Goal: Find specific page/section: Find specific page/section

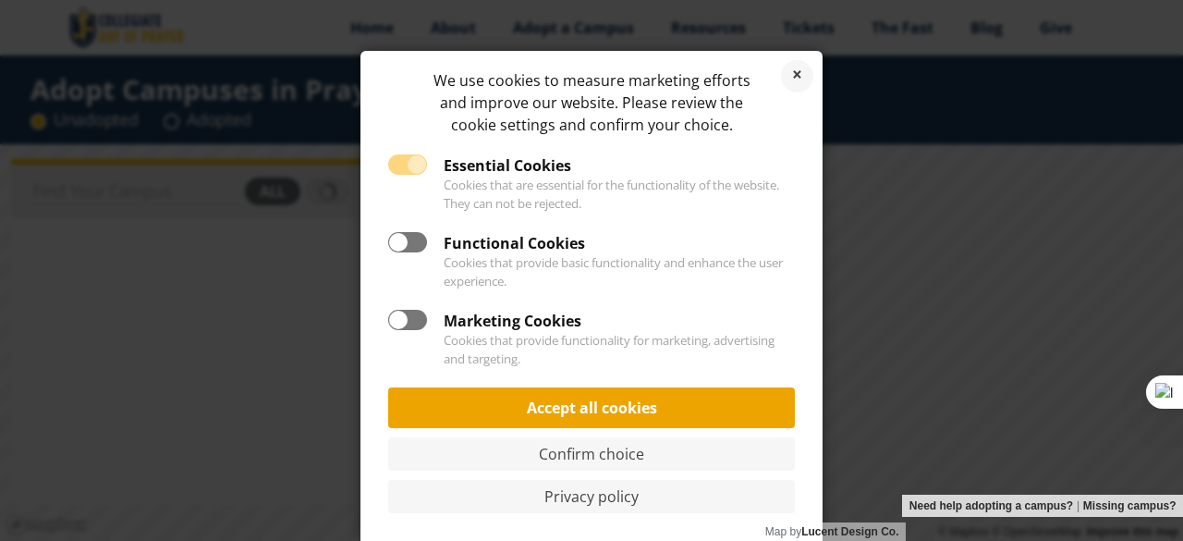
click at [621, 404] on link "Accept all cookies" at bounding box center [591, 407] width 407 height 41
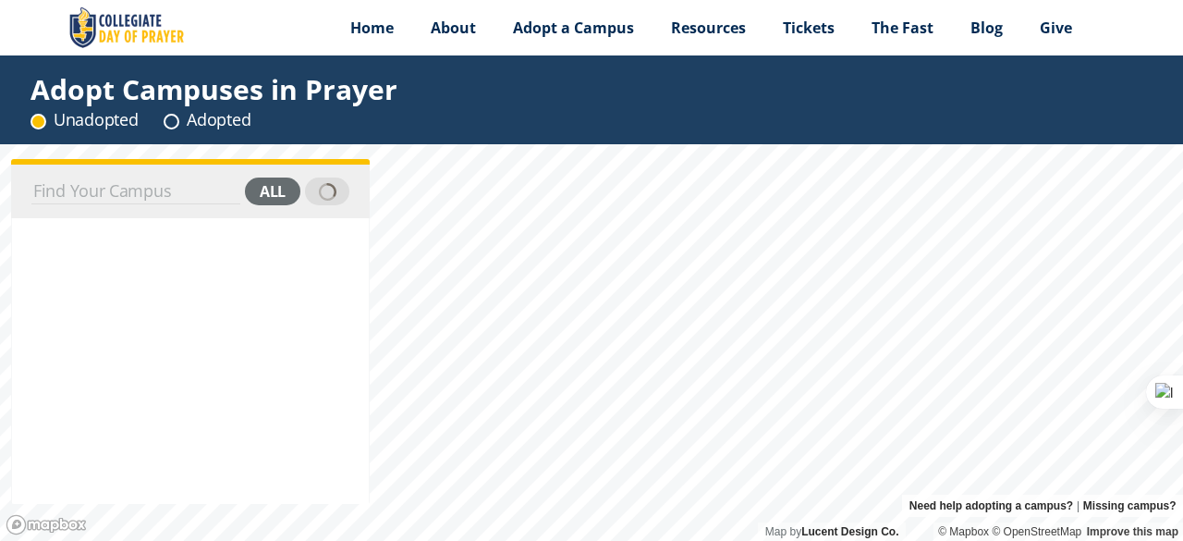
click at [176, 188] on input at bounding box center [135, 191] width 209 height 26
click at [179, 125] on icon at bounding box center [172, 122] width 16 height 16
click at [171, 119] on circle at bounding box center [172, 122] width 14 height 14
click at [272, 191] on div "all" at bounding box center [272, 191] width 55 height 28
click at [165, 191] on input "[GEOGRAPHIC_DATA]" at bounding box center [114, 191] width 166 height 26
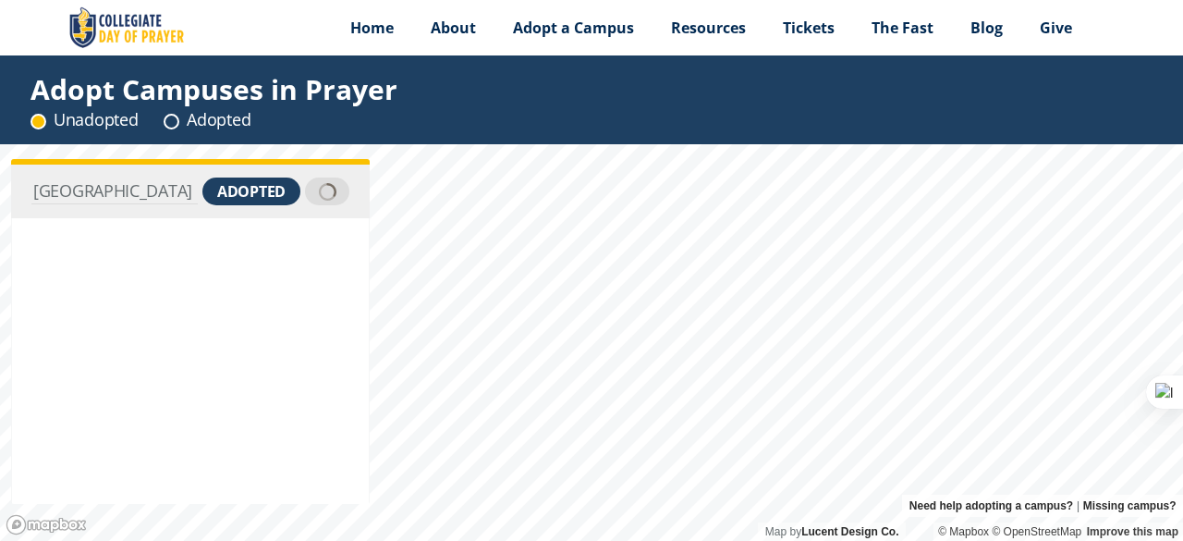
click at [226, 199] on div "adopted" at bounding box center [251, 191] width 98 height 28
click at [140, 189] on input "[GEOGRAPHIC_DATA]" at bounding box center [103, 191] width 144 height 26
type input "P"
click at [480, 540] on html "Menu Home About Vision History Why United Prayer Endorsements Leadership Contac…" at bounding box center [591, 270] width 1183 height 541
click at [1182, 361] on html "Menu Home About Vision History Why United Prayer Endorsements Leadership Contac…" at bounding box center [591, 270] width 1183 height 541
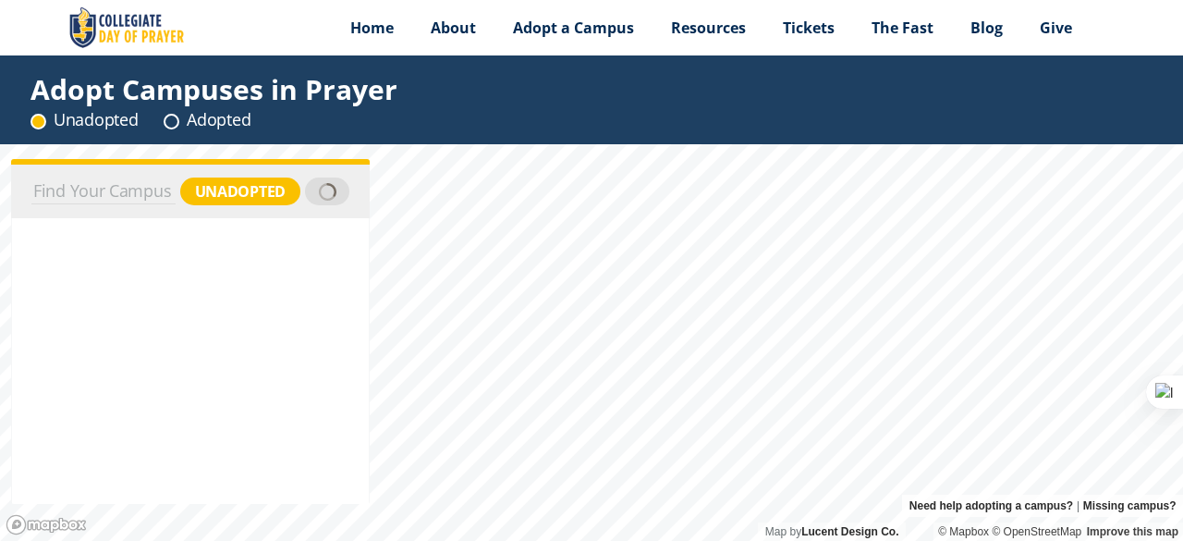
click at [1182, 241] on html "Menu Home About Vision History Why United Prayer Endorsements Leadership Contac…" at bounding box center [591, 270] width 1183 height 541
